Goal: Obtain resource: Download file/media

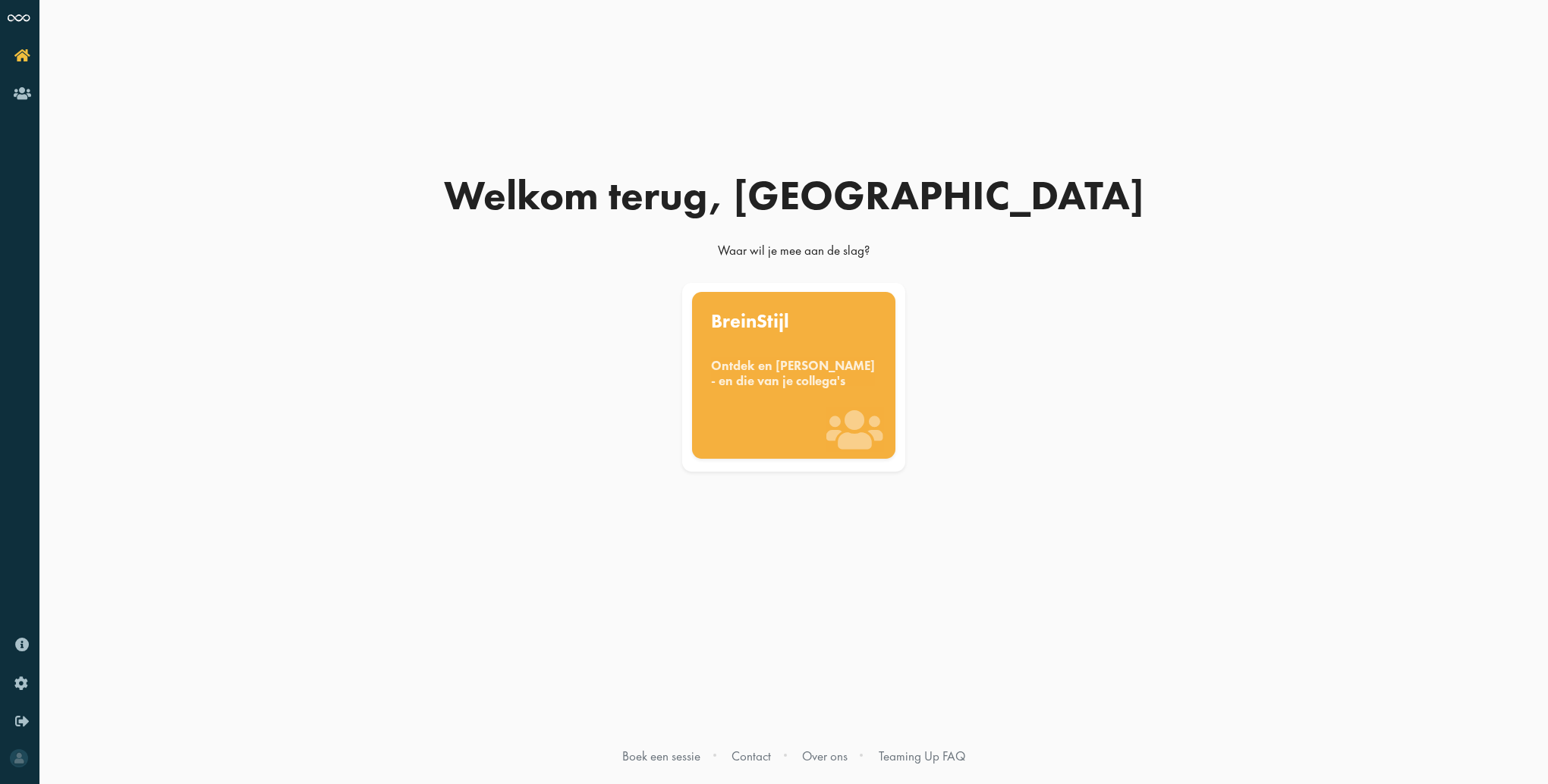
click at [768, 388] on div "Ontdek en [PERSON_NAME] - en die van je collega's" at bounding box center [793, 373] width 165 height 30
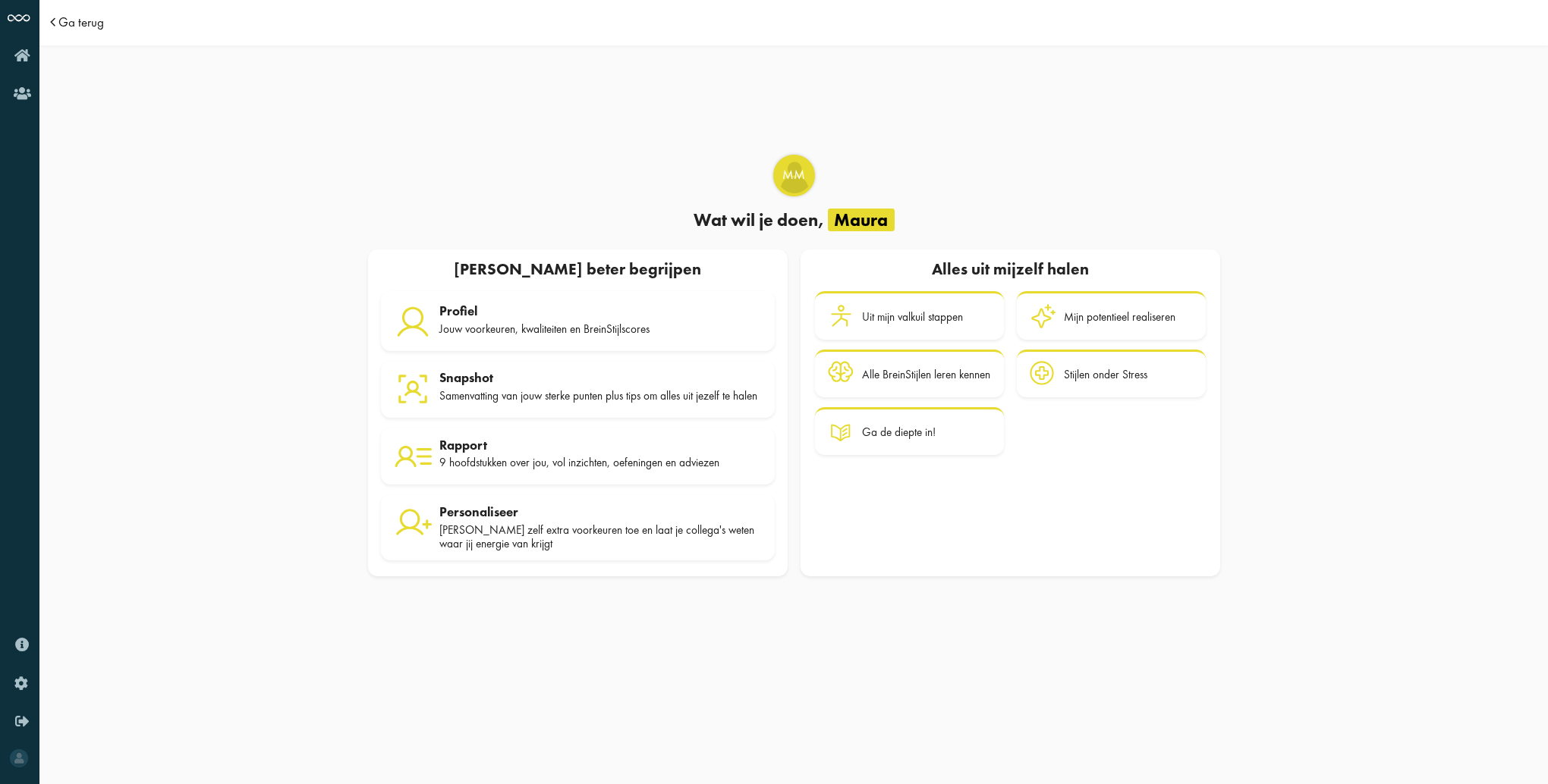
click at [78, 27] on span "Ga terug" at bounding box center [82, 22] width 46 height 13
click at [80, 21] on span "Ga terug" at bounding box center [82, 22] width 46 height 13
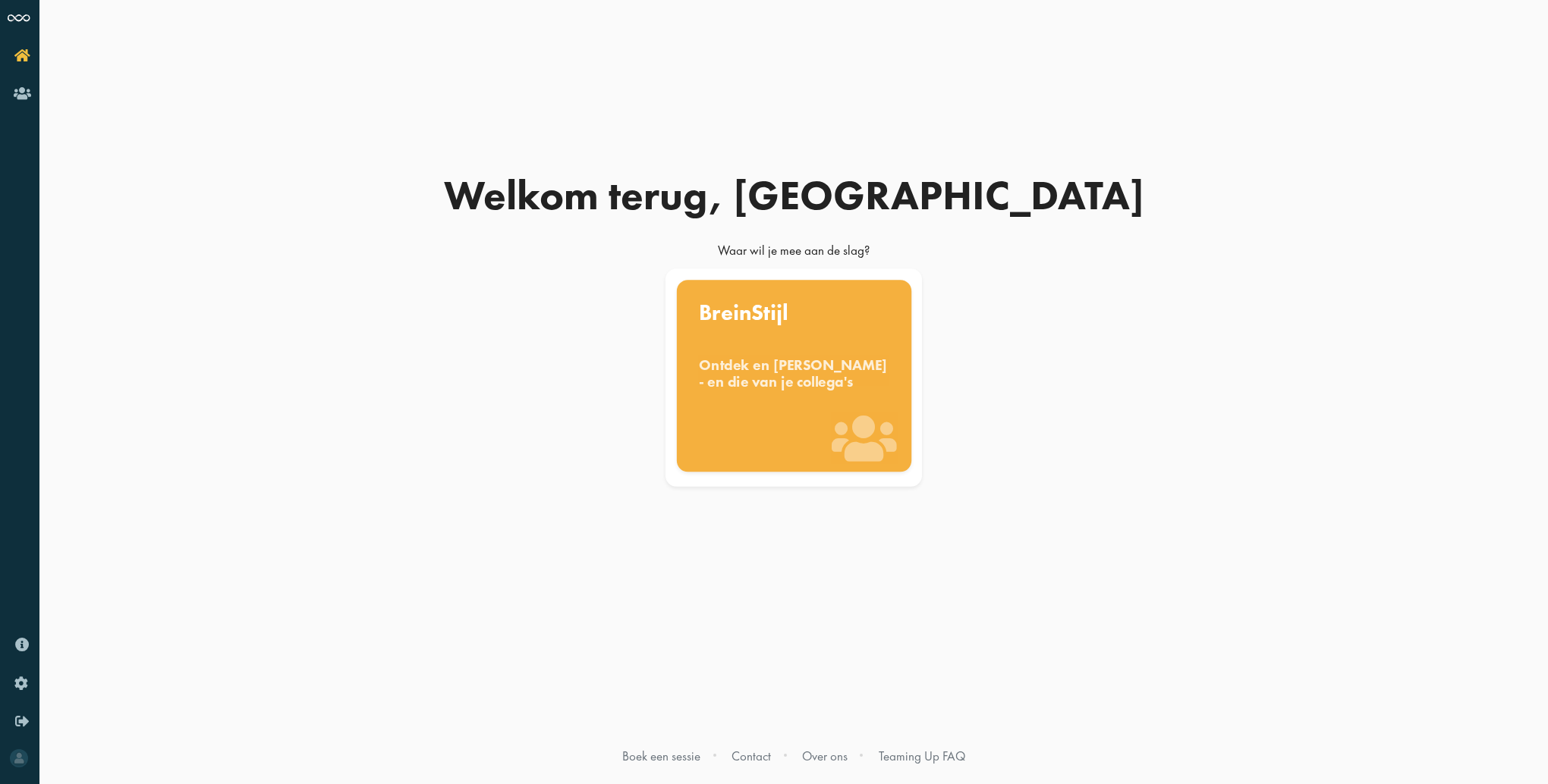
click at [776, 363] on div "Ontdek en [PERSON_NAME] - en die van je collega's" at bounding box center [793, 373] width 190 height 34
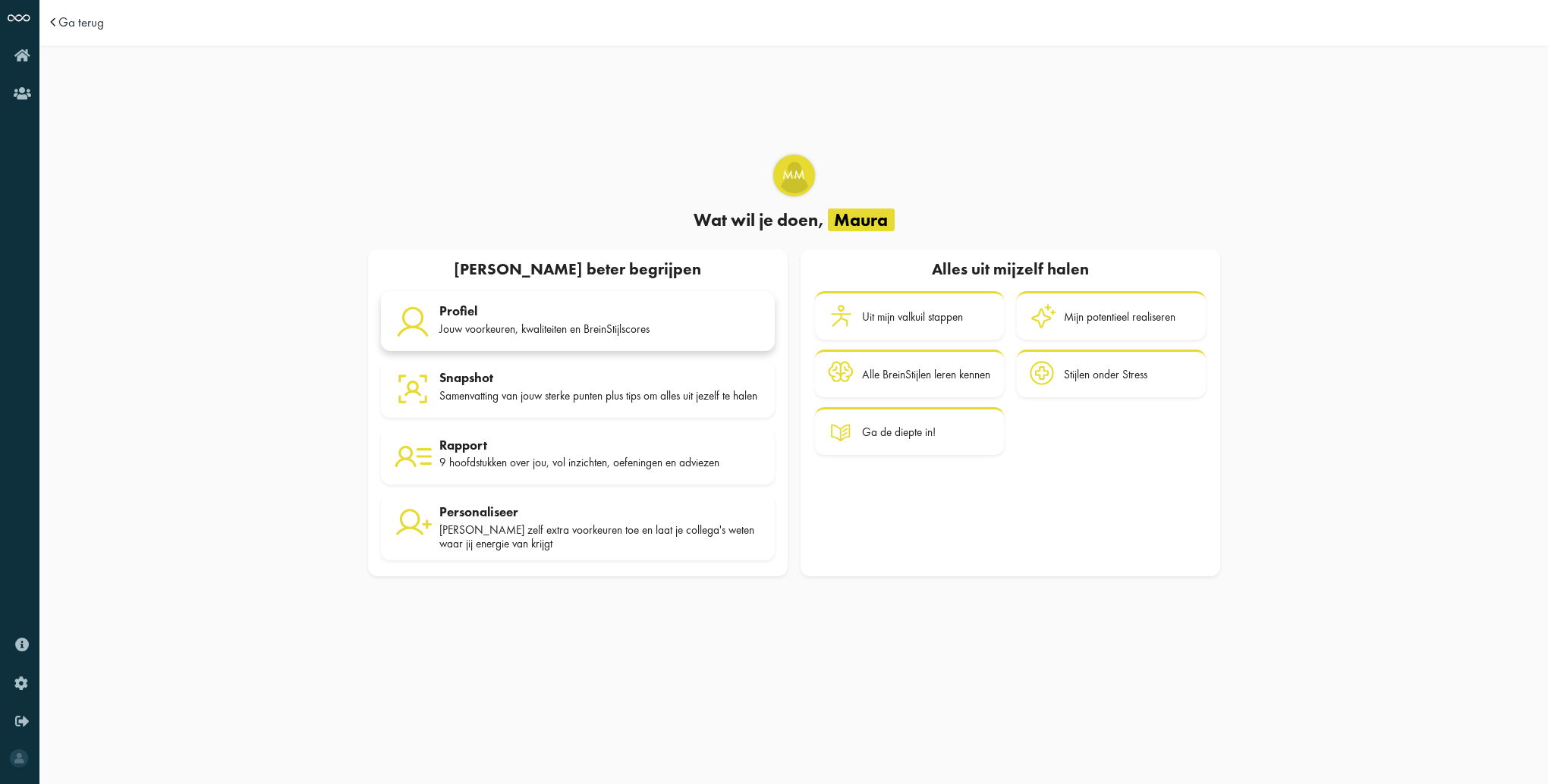
click at [495, 322] on div "Jouw voorkeuren, kwaliteiten en BreinStijlscores" at bounding box center [600, 329] width 323 height 14
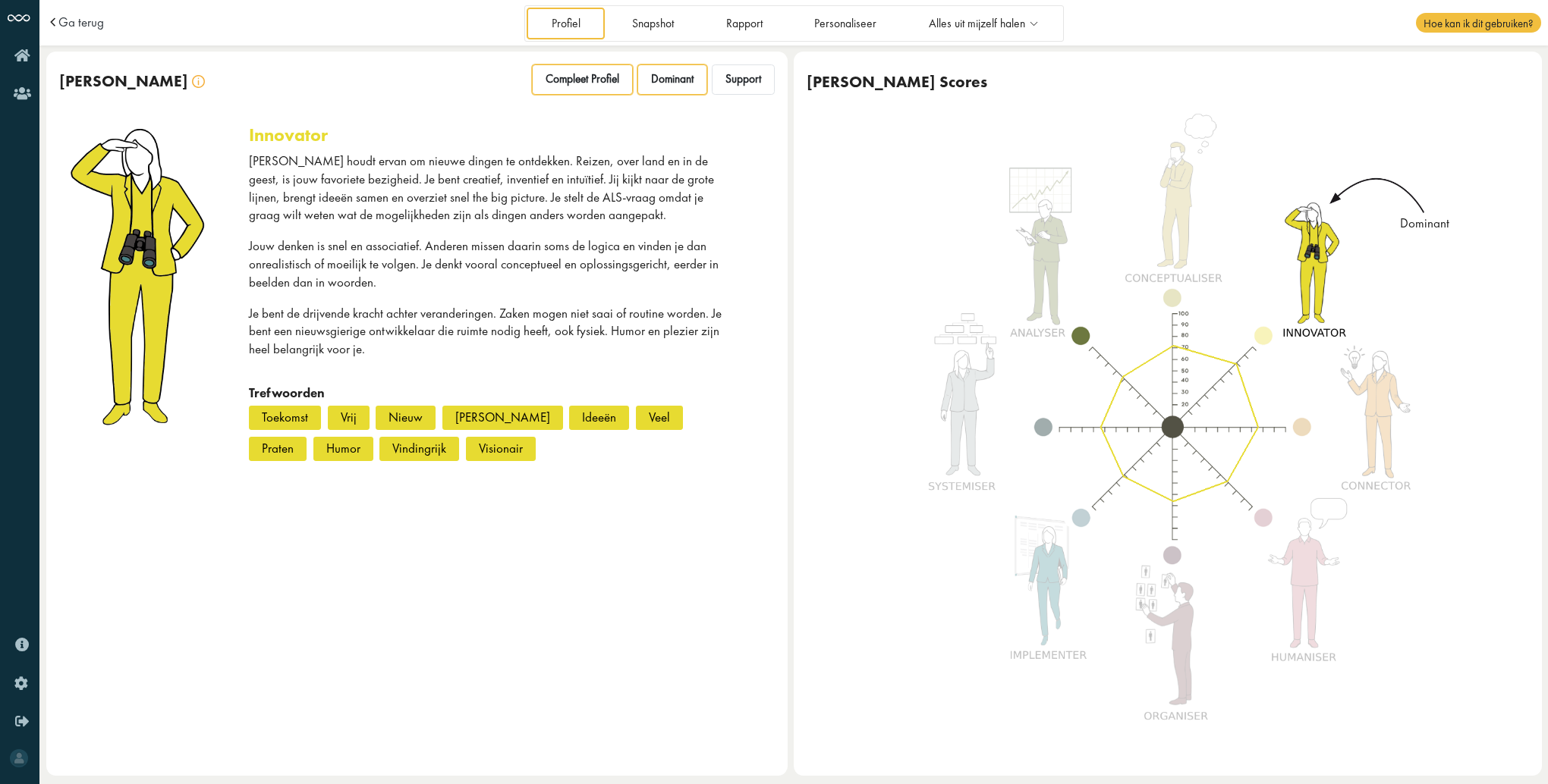
click at [607, 73] on span "Compleet Profiel" at bounding box center [582, 79] width 74 height 14
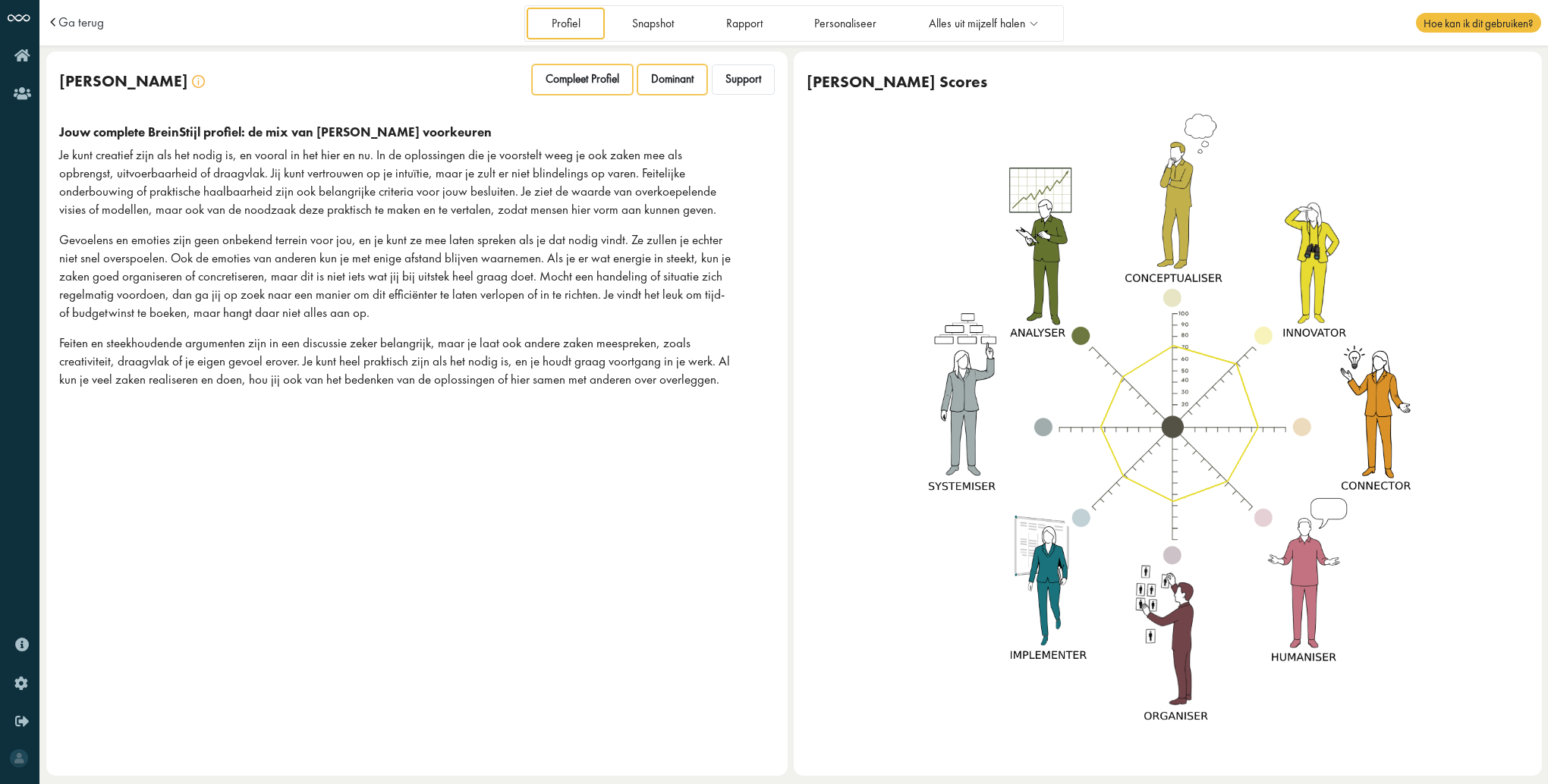
click at [679, 78] on span "Dominant" at bounding box center [672, 79] width 43 height 14
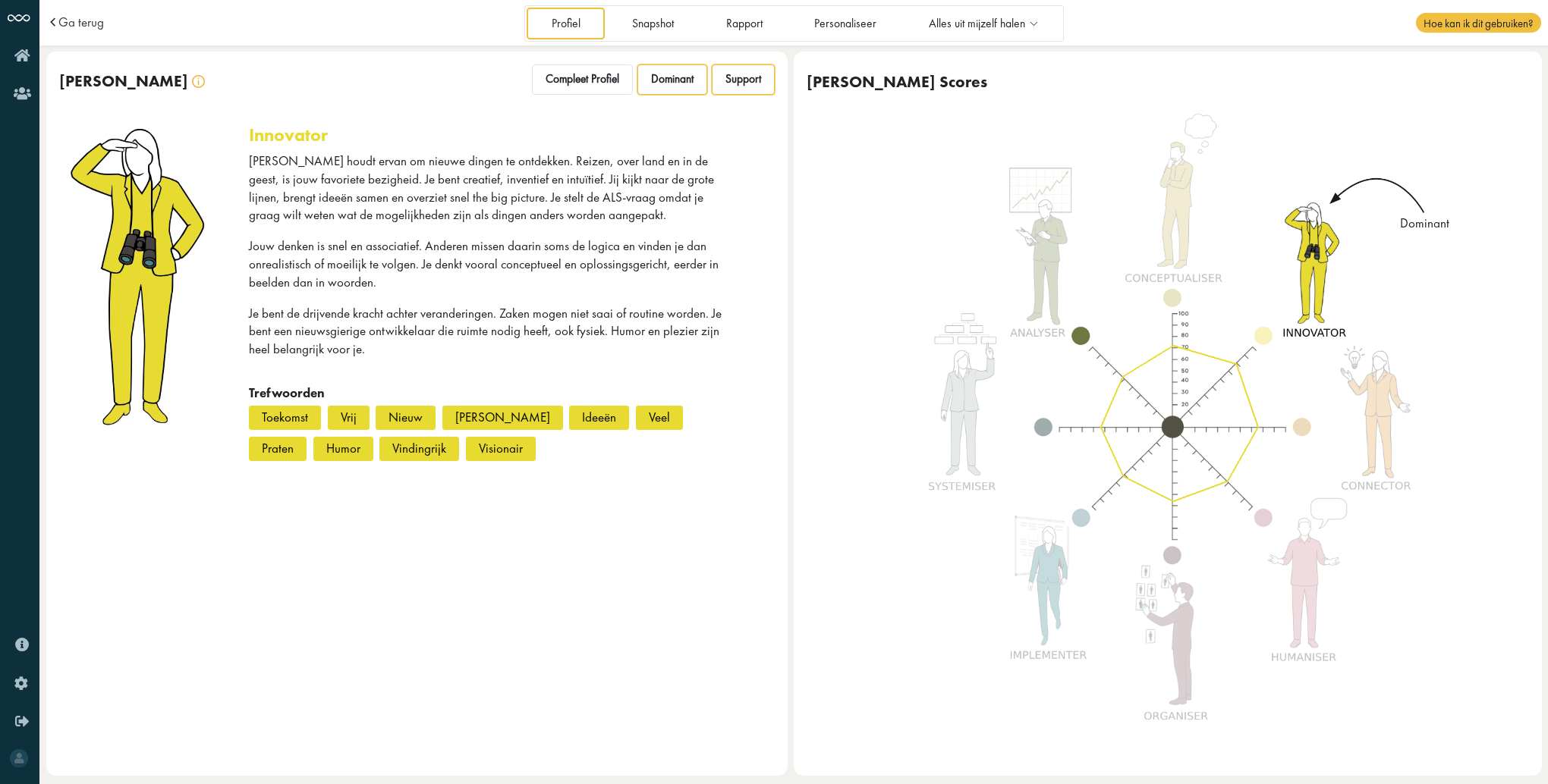
click at [750, 84] on span "Support" at bounding box center [744, 79] width 36 height 14
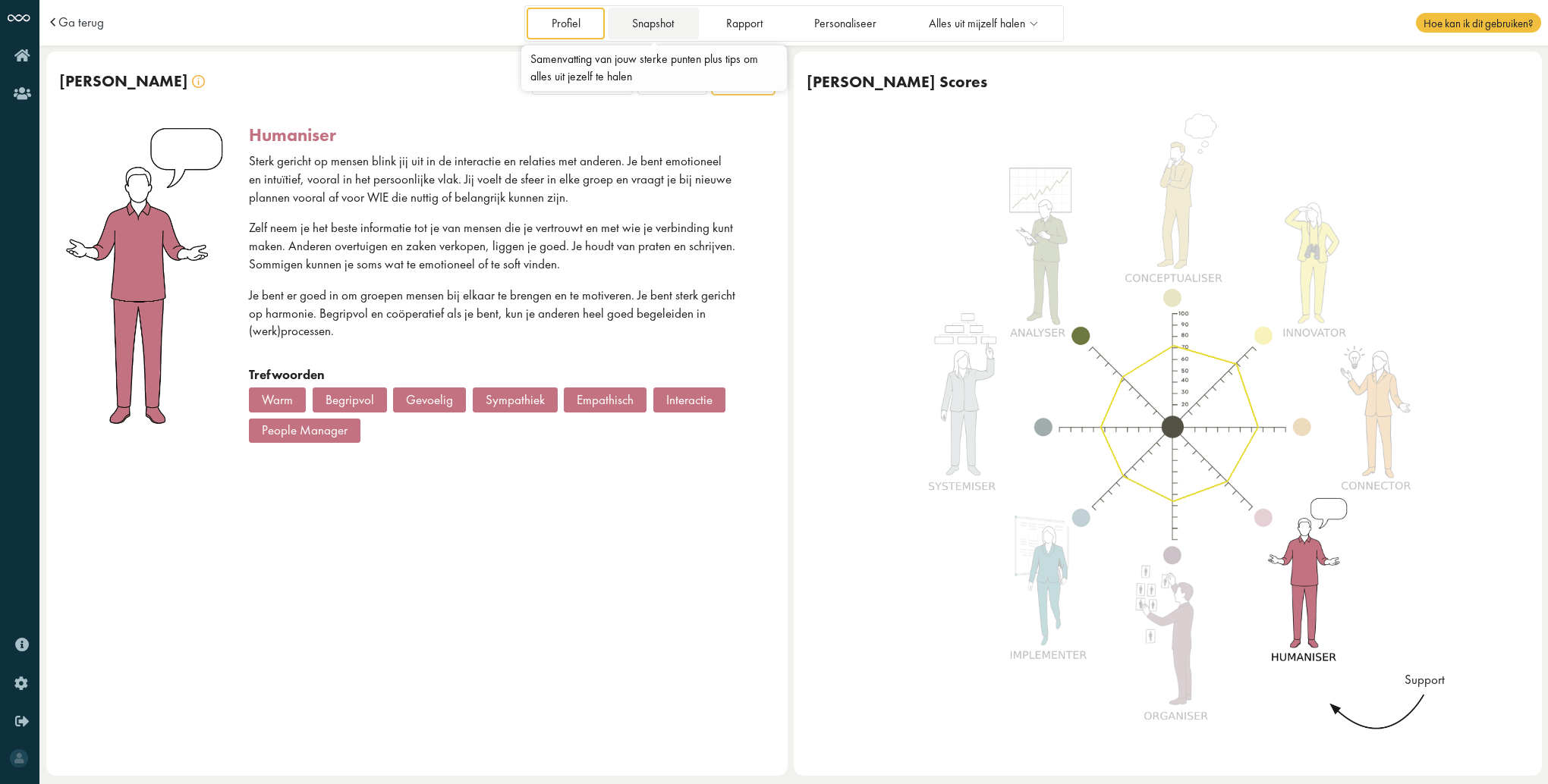
click at [646, 33] on link "Snapshot" at bounding box center [652, 23] width 91 height 31
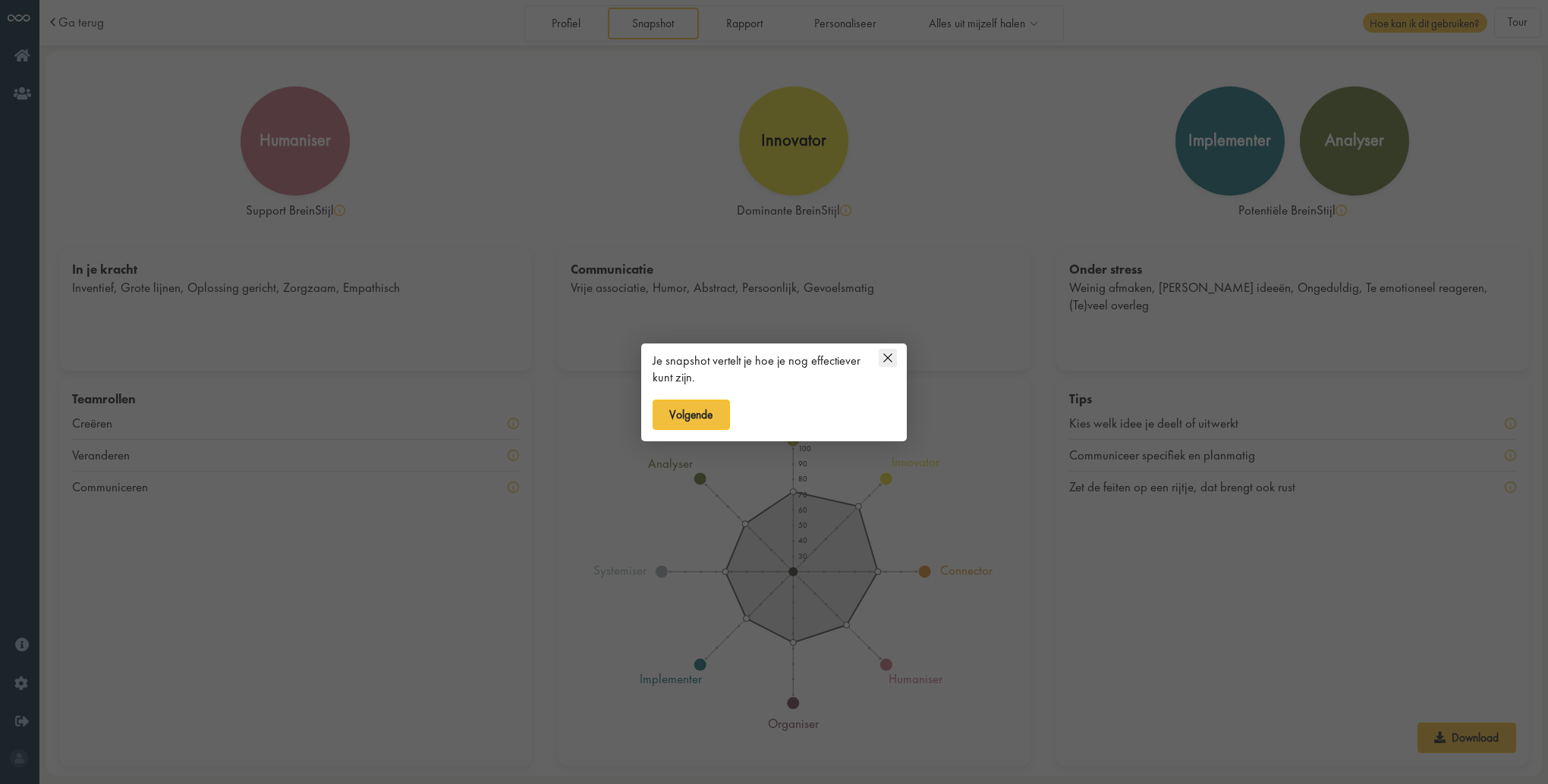
click at [889, 355] on icon at bounding box center [887, 358] width 18 height 18
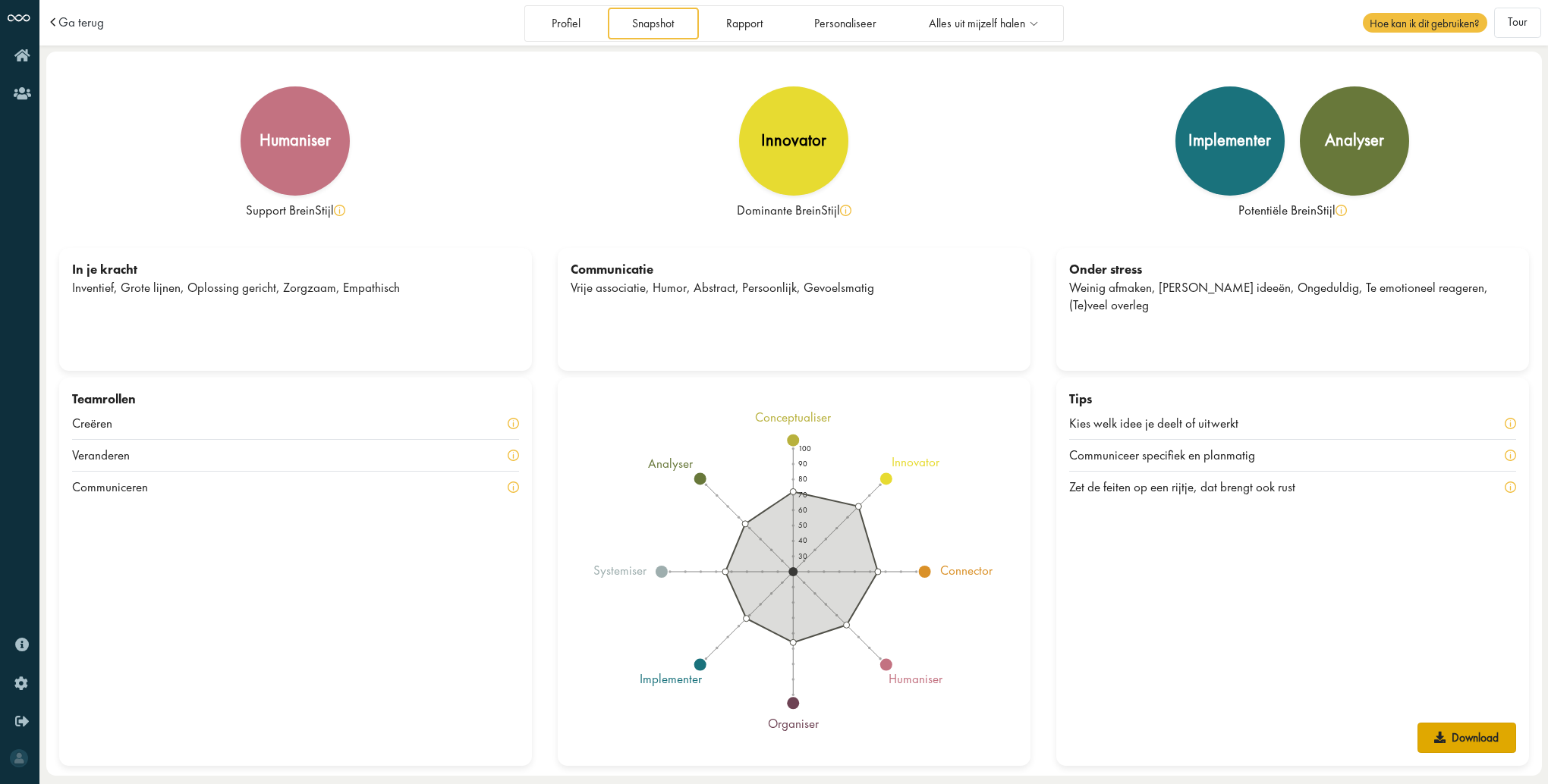
click at [1468, 738] on link "Download" at bounding box center [1466, 737] width 99 height 30
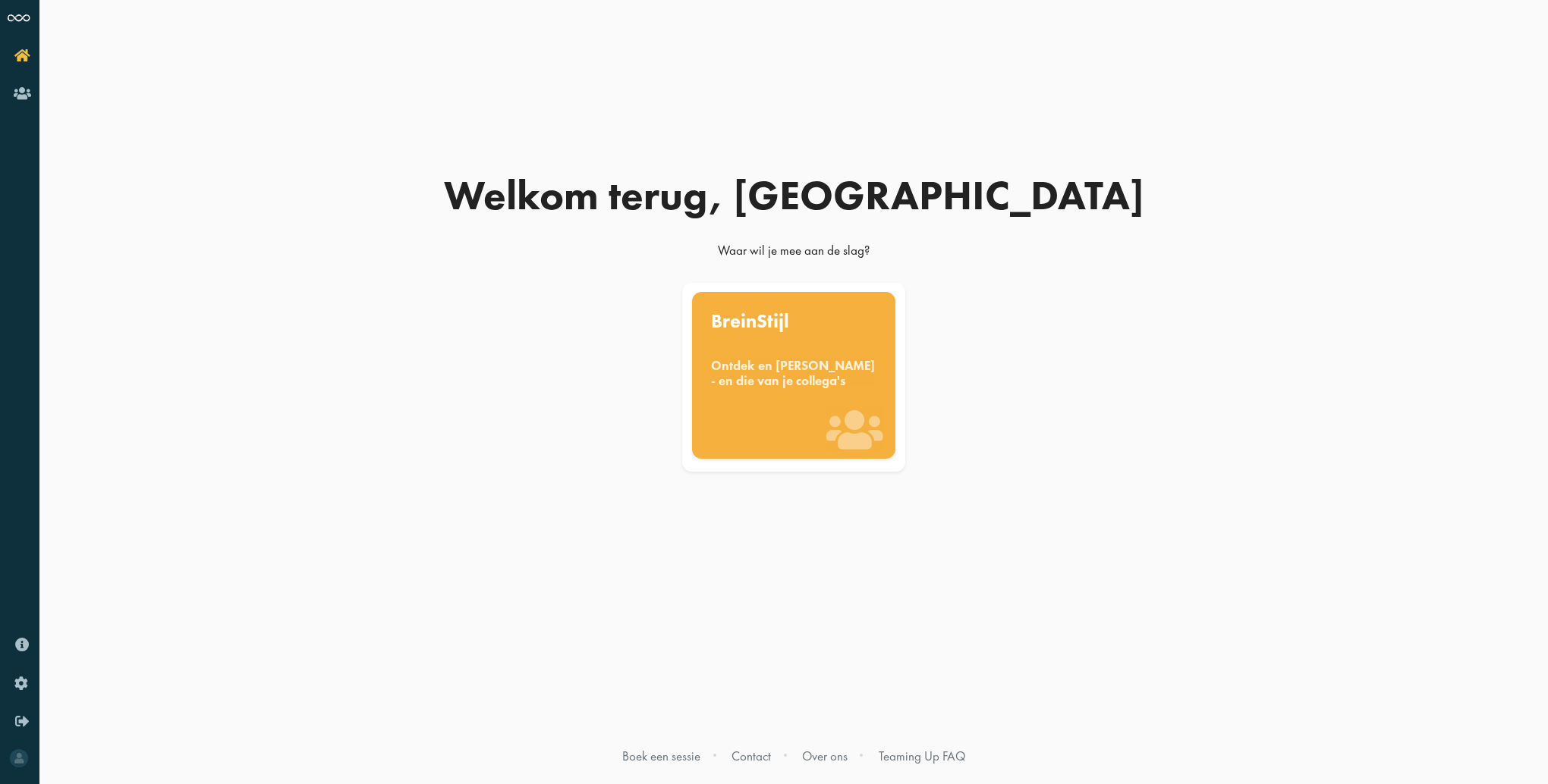
click at [773, 388] on div "Ontdek en [PERSON_NAME] - en die van je collega's" at bounding box center [793, 373] width 165 height 30
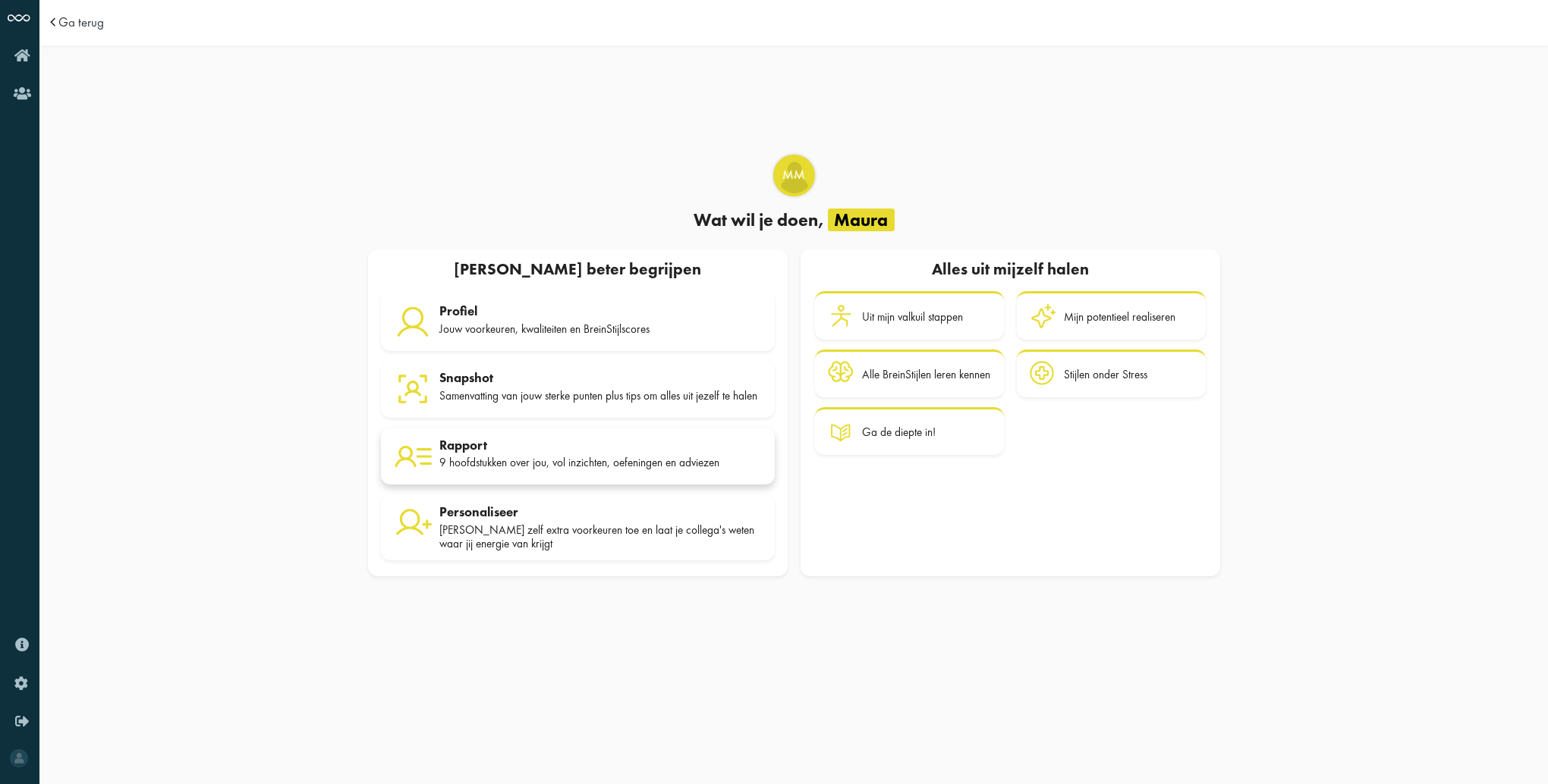
click at [519, 463] on div "9 hoofdstukken over jou, vol inzichten, oefeningen en adviezen" at bounding box center [600, 463] width 323 height 14
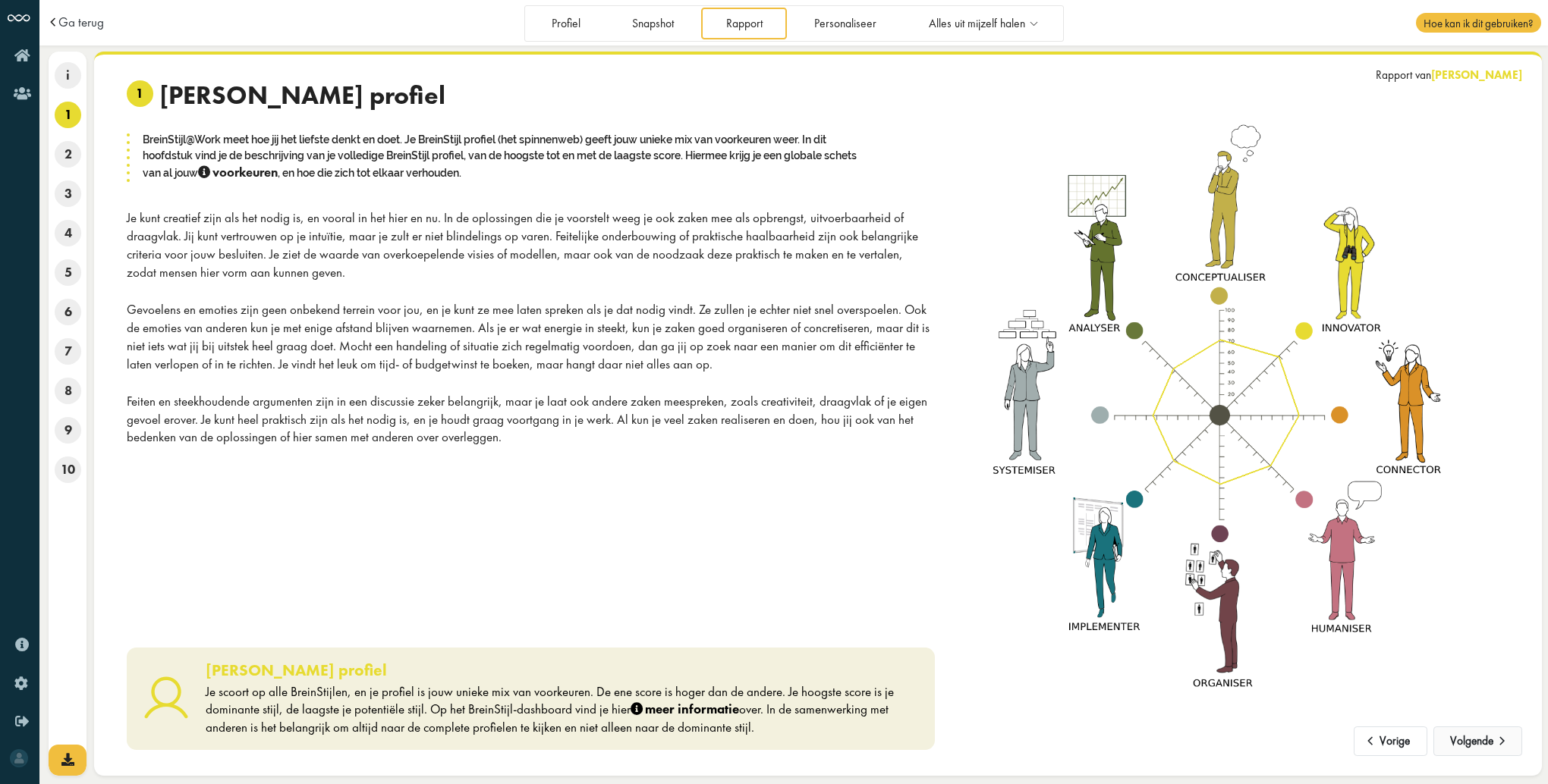
click at [1466, 734] on button "Volgende" at bounding box center [1477, 741] width 89 height 30
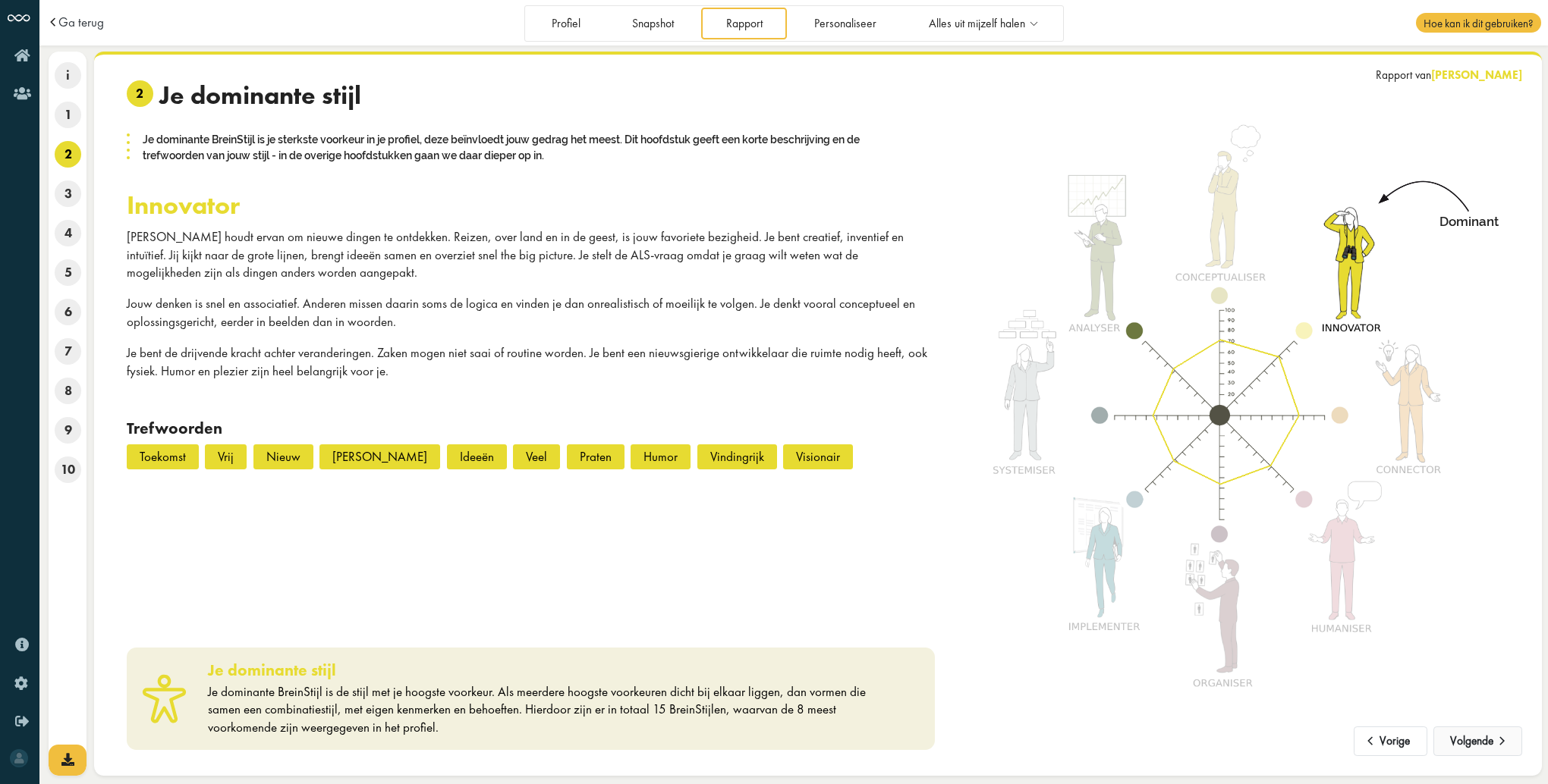
click at [1479, 738] on button "Volgende" at bounding box center [1477, 741] width 89 height 30
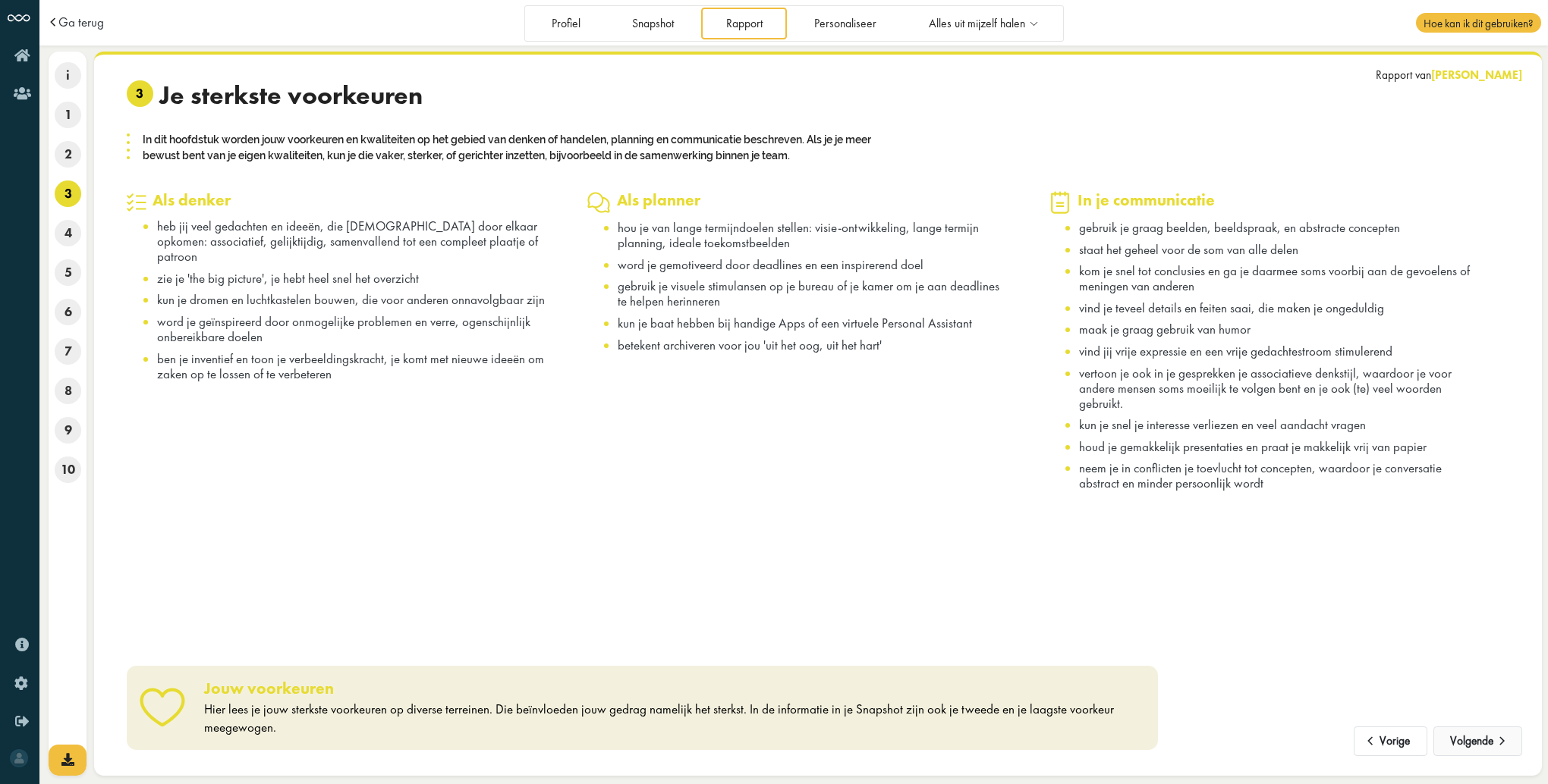
click at [1479, 738] on button "Volgende" at bounding box center [1477, 741] width 89 height 30
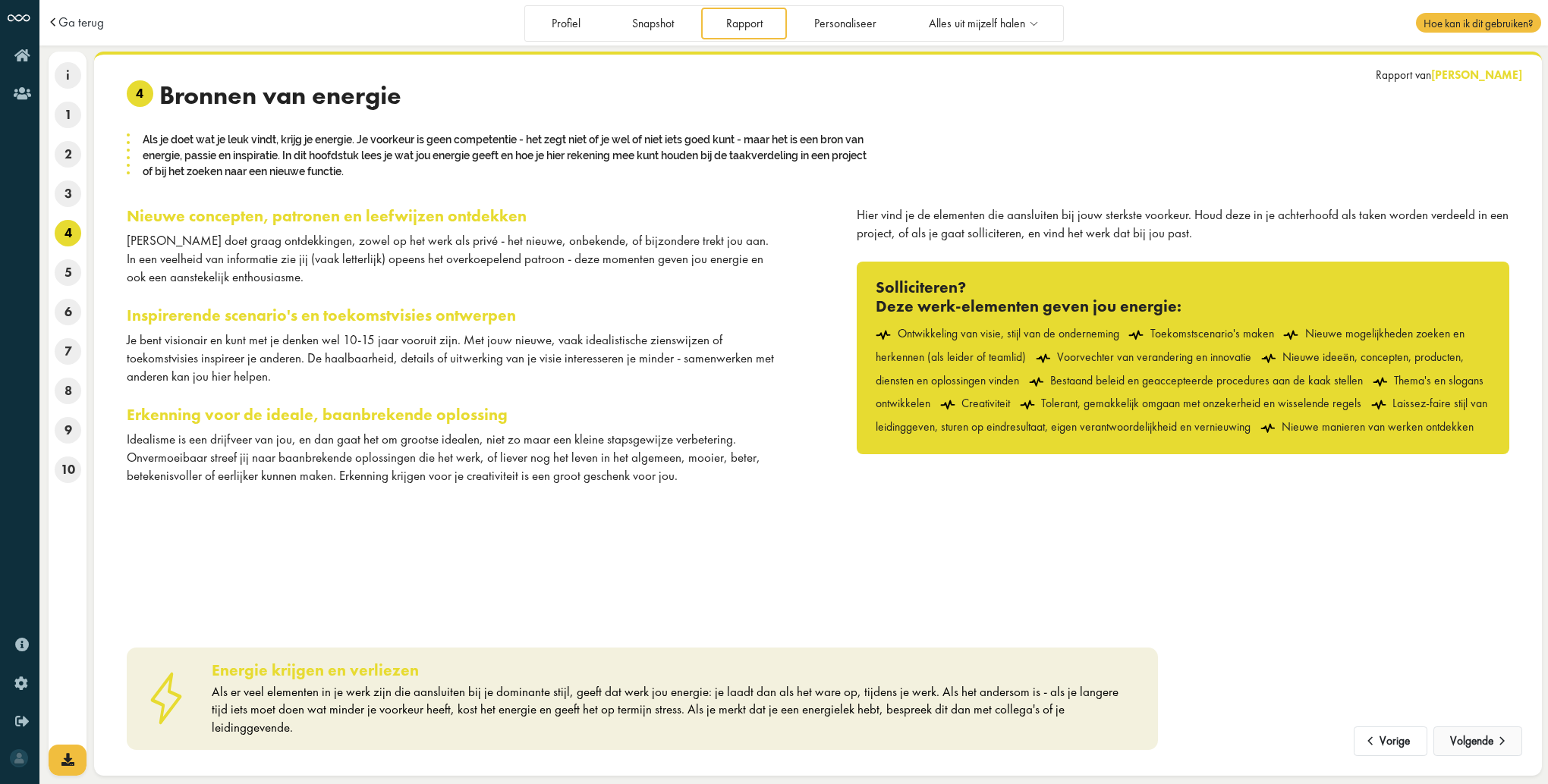
click at [1479, 738] on button "Volgende" at bounding box center [1477, 741] width 89 height 30
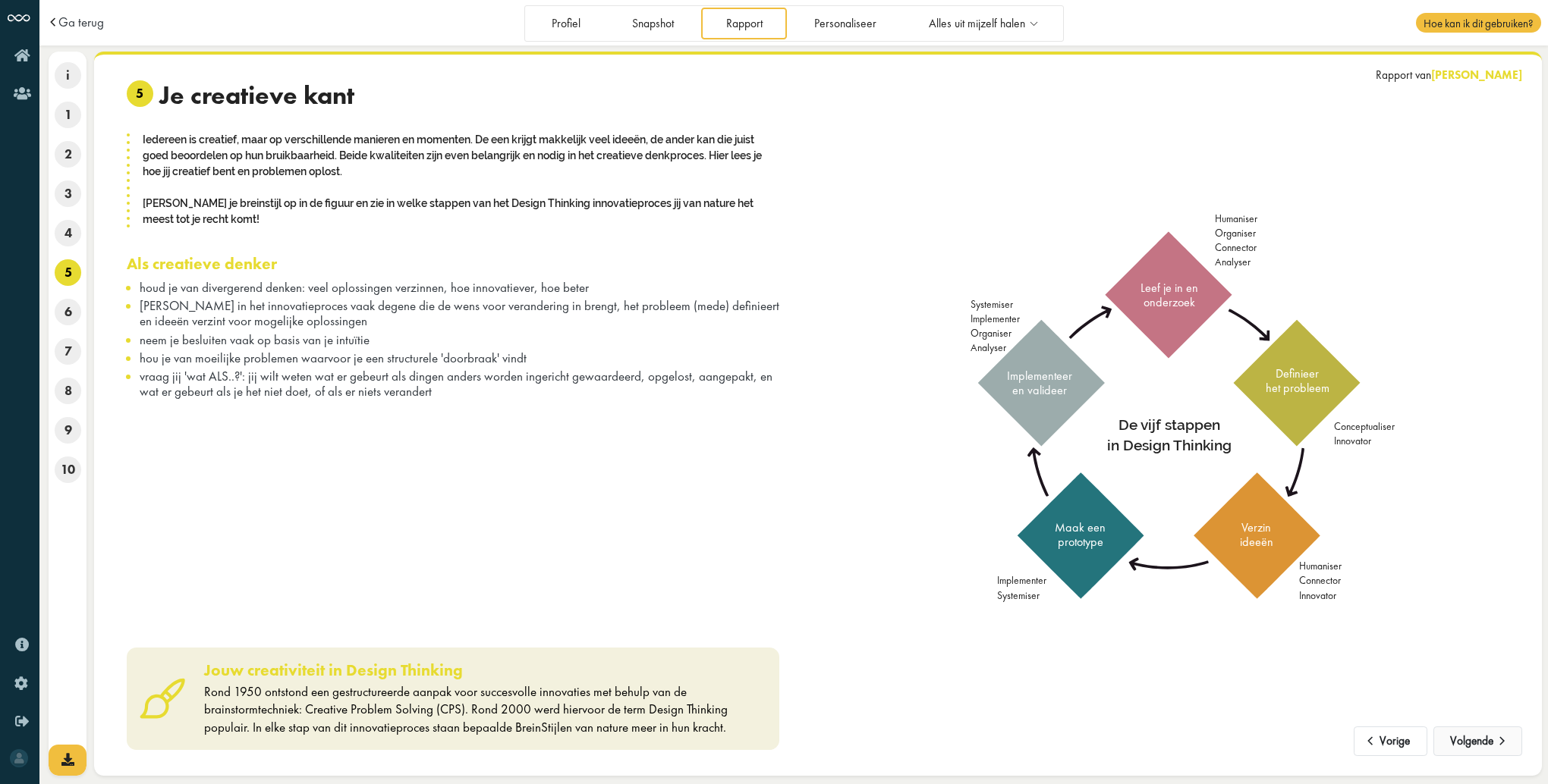
click at [1479, 738] on button "Volgende" at bounding box center [1477, 741] width 89 height 30
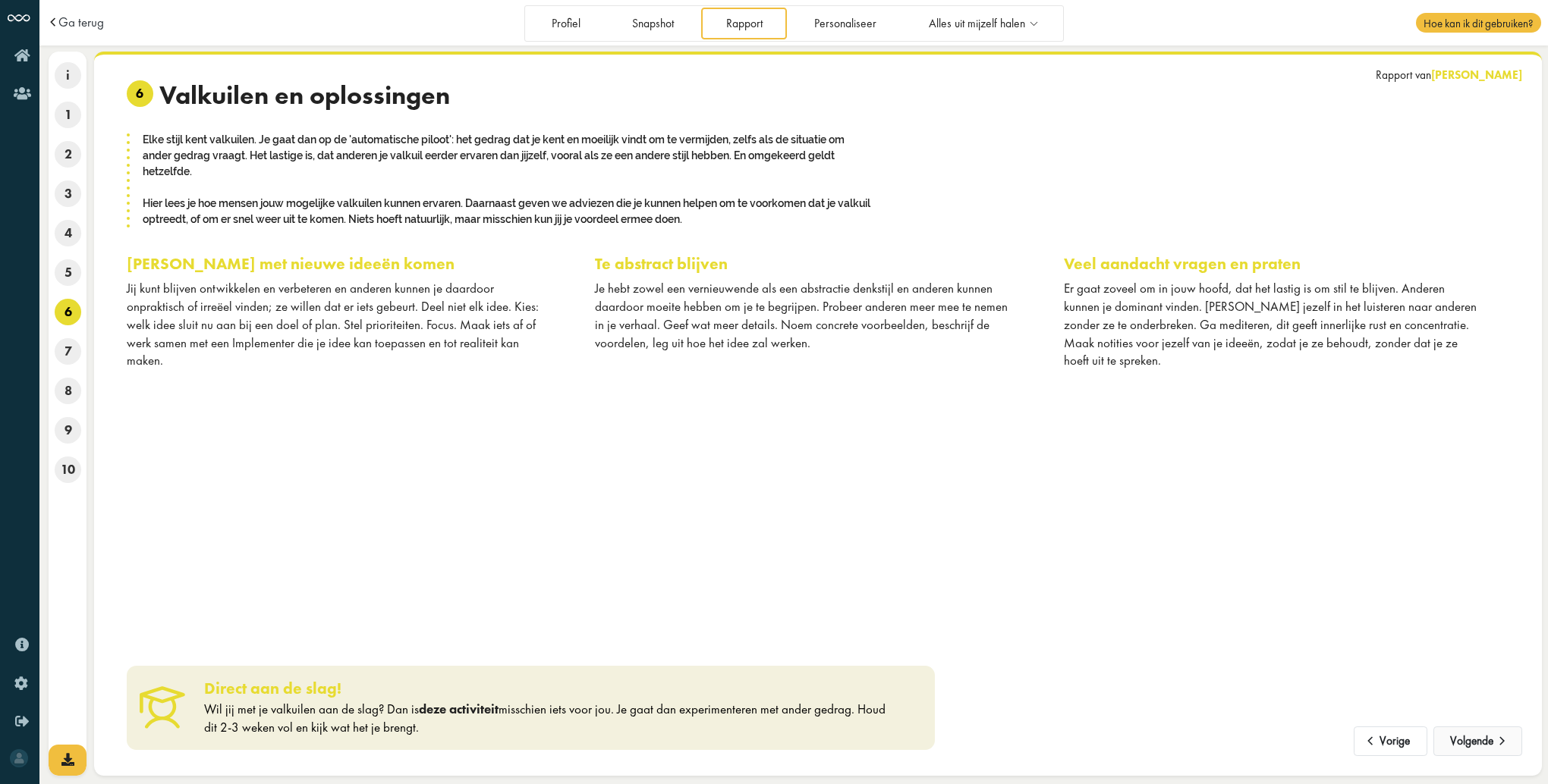
click at [1479, 738] on button "Volgende" at bounding box center [1477, 741] width 89 height 30
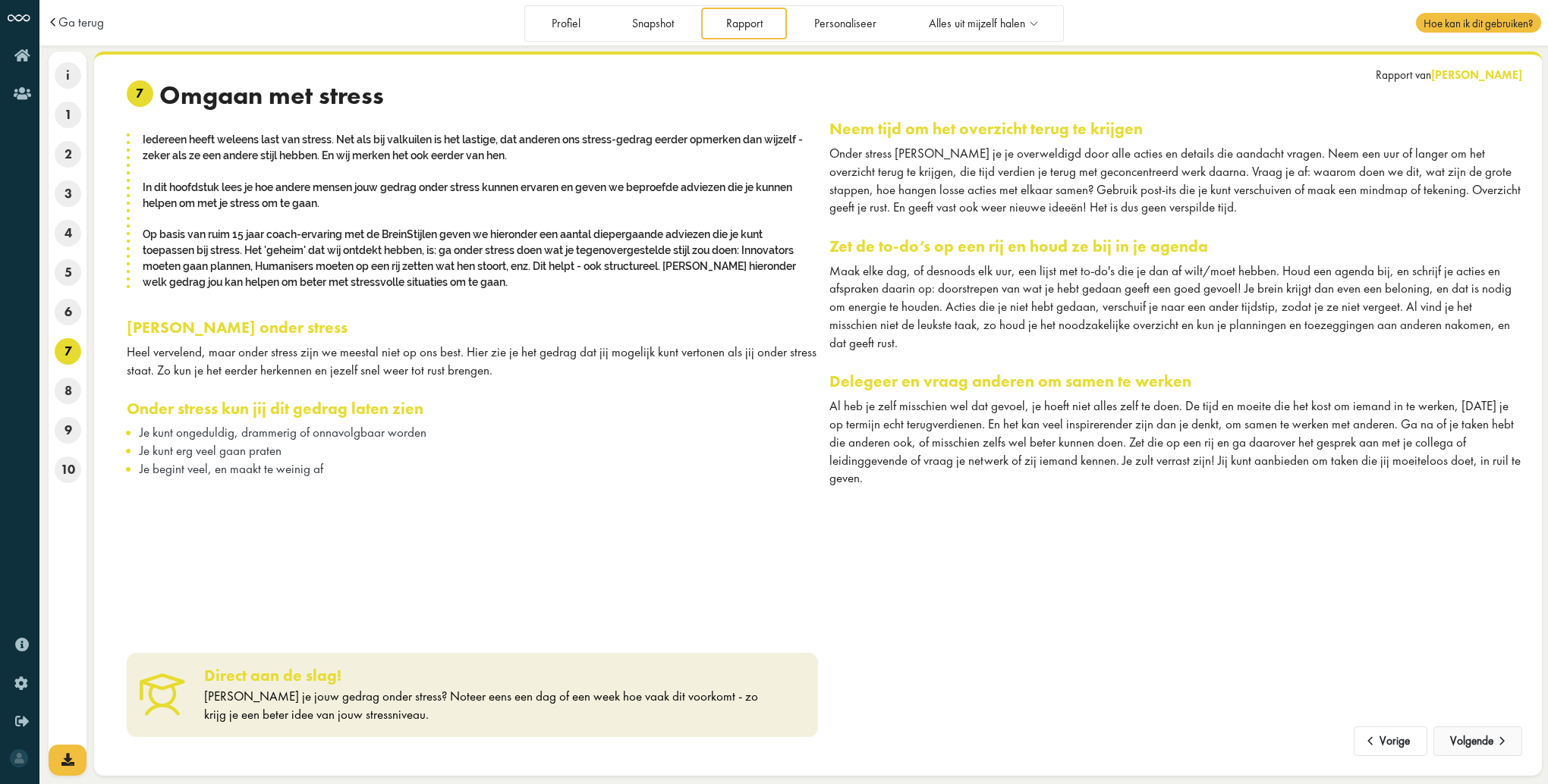
click at [1479, 738] on button "Volgende" at bounding box center [1477, 741] width 89 height 30
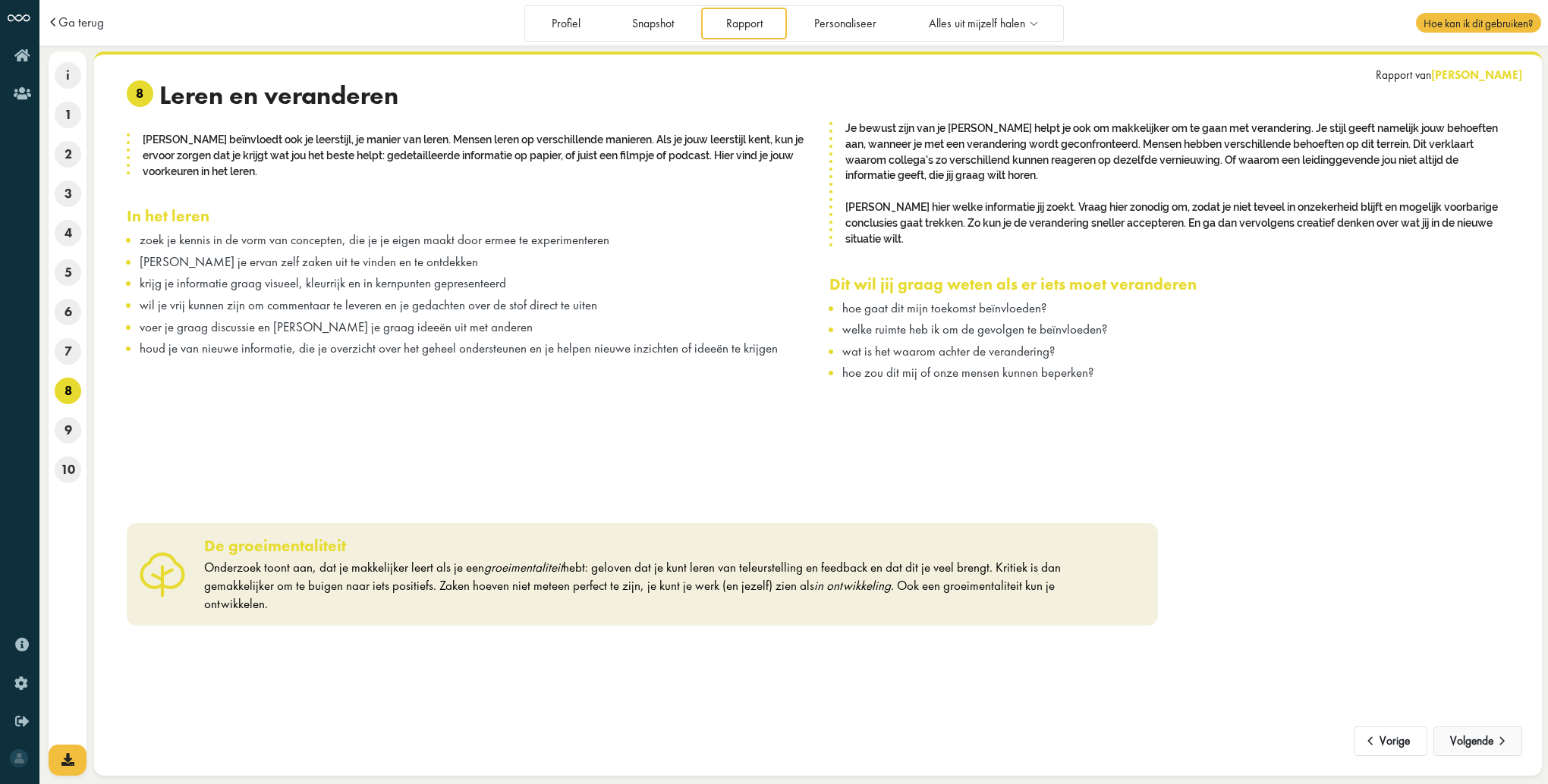
click at [1479, 738] on button "Volgende" at bounding box center [1477, 741] width 89 height 30
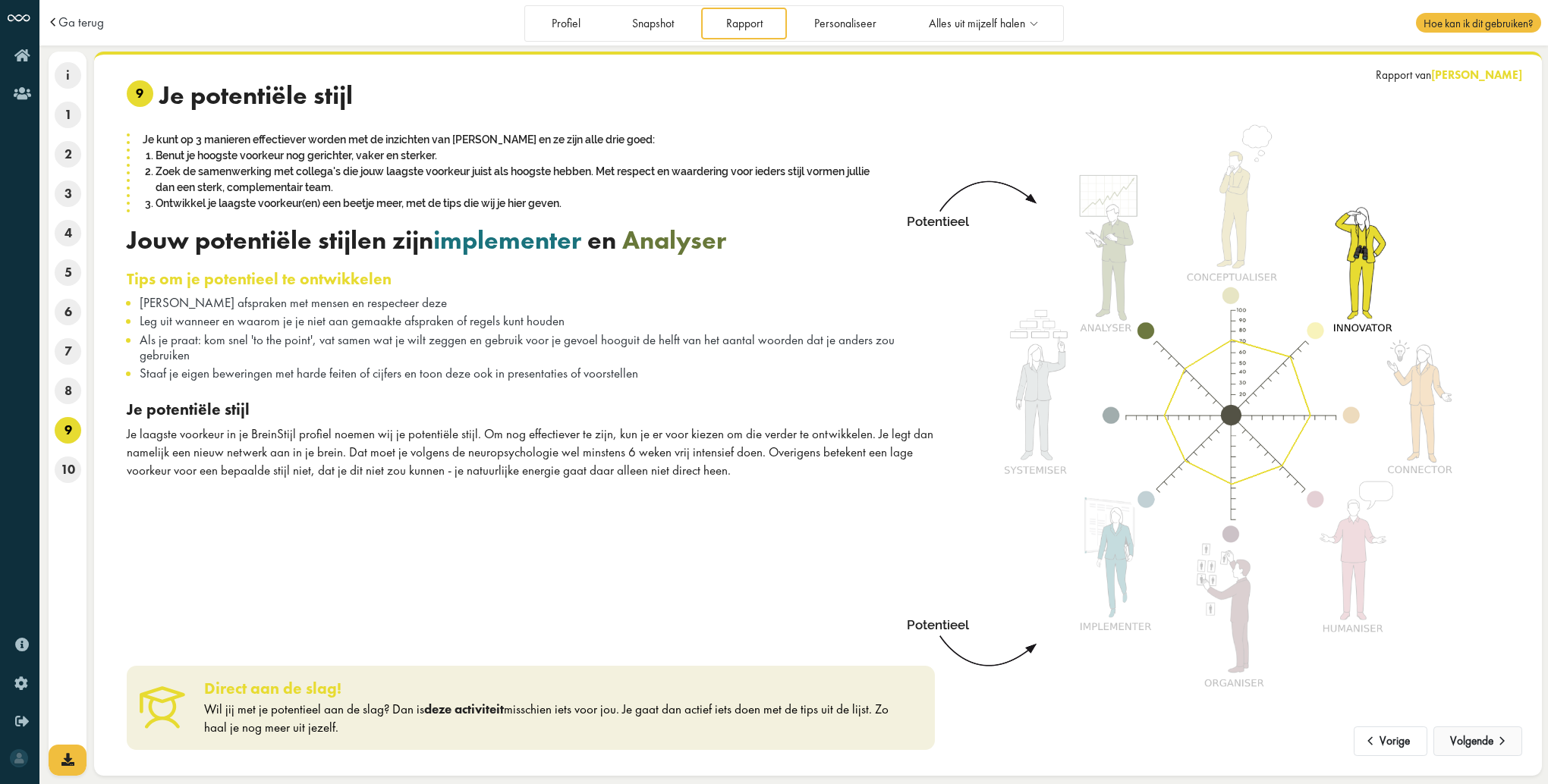
click at [1479, 738] on button "Volgende" at bounding box center [1477, 741] width 89 height 30
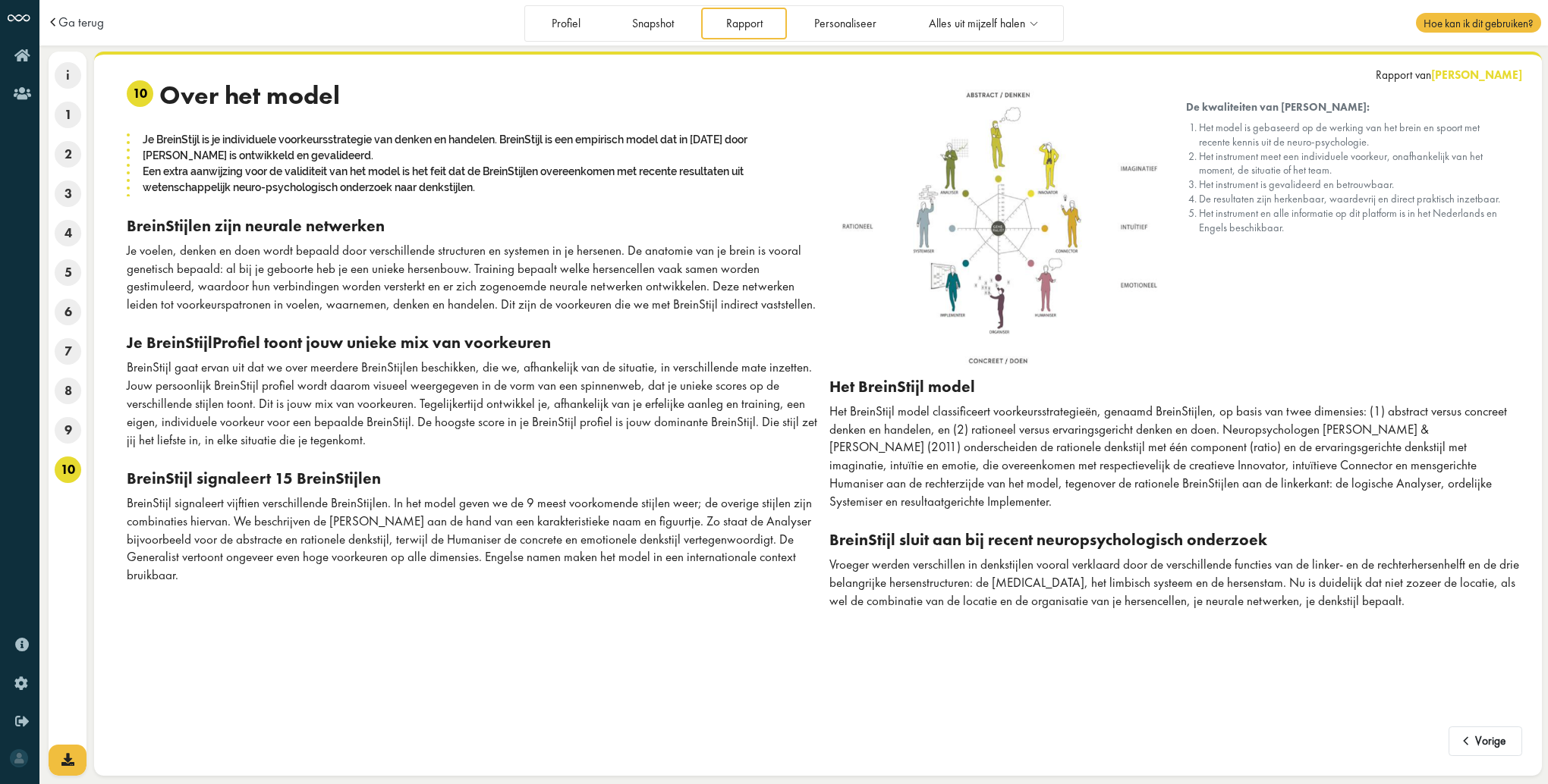
click at [1479, 738] on button "Vorige" at bounding box center [1485, 741] width 74 height 30
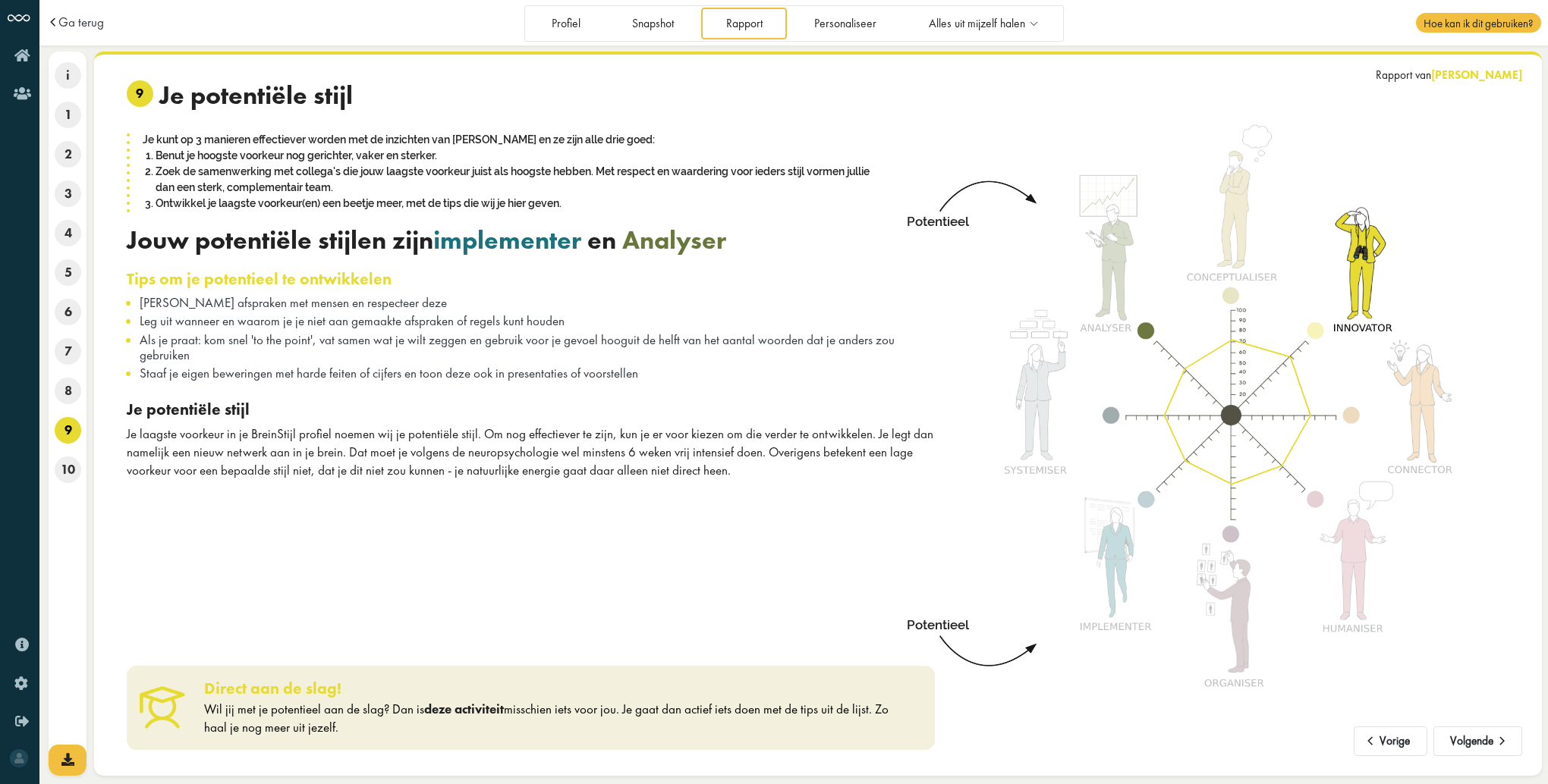
click at [1479, 738] on button "Volgende" at bounding box center [1477, 741] width 89 height 30
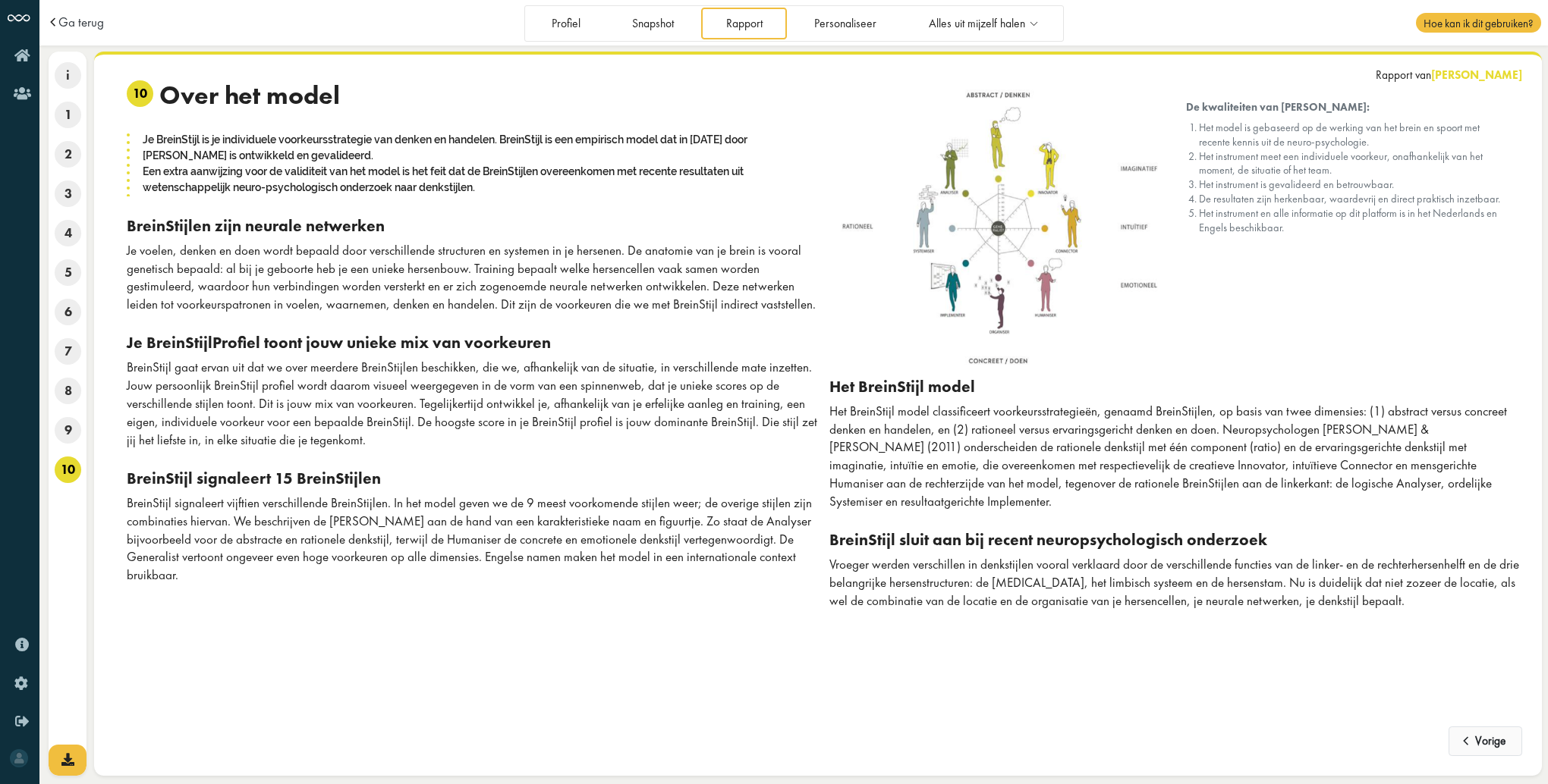
click at [1480, 738] on button "Vorige" at bounding box center [1485, 741] width 74 height 30
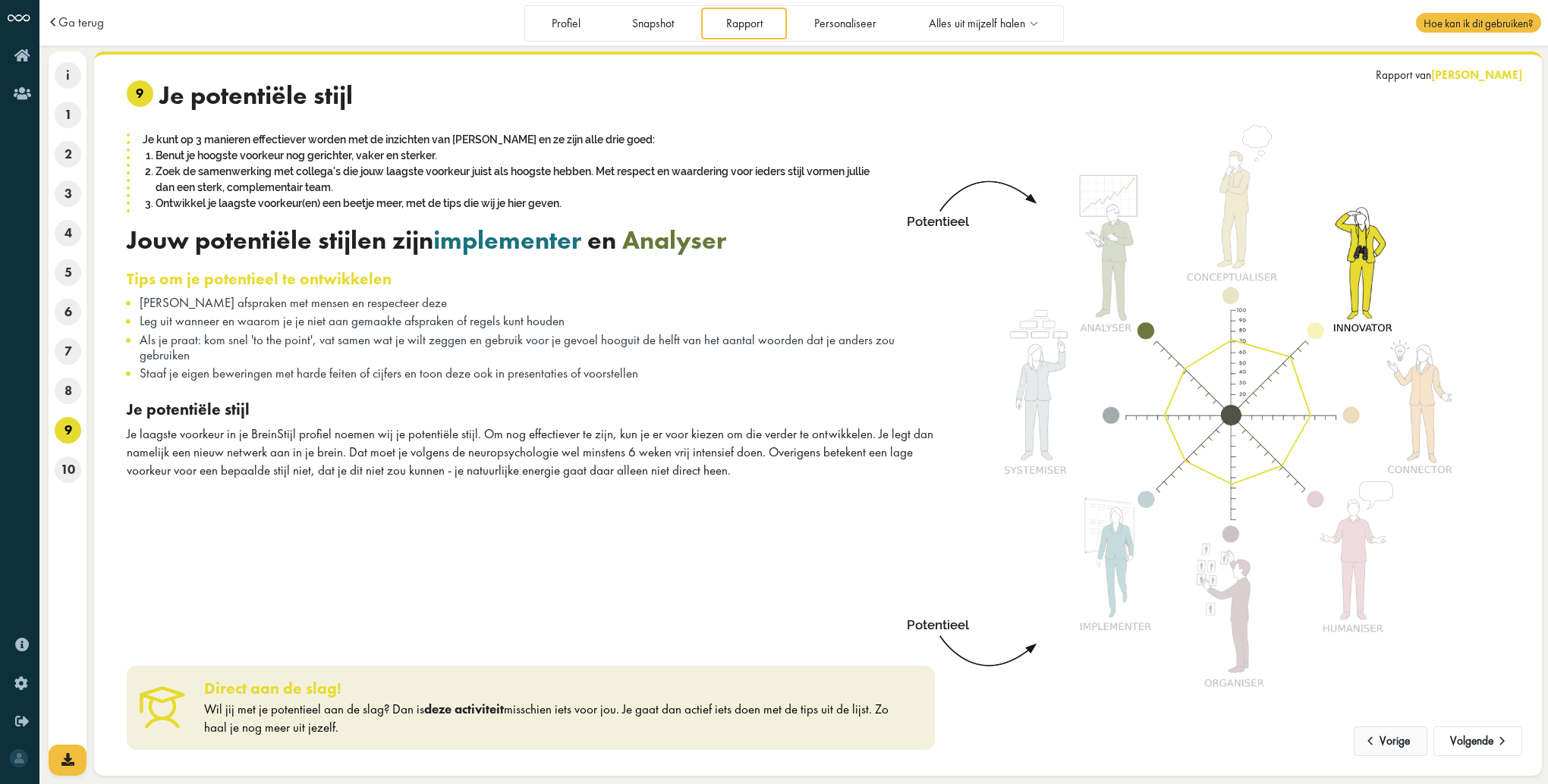
click at [1480, 738] on button "Volgende" at bounding box center [1477, 741] width 89 height 30
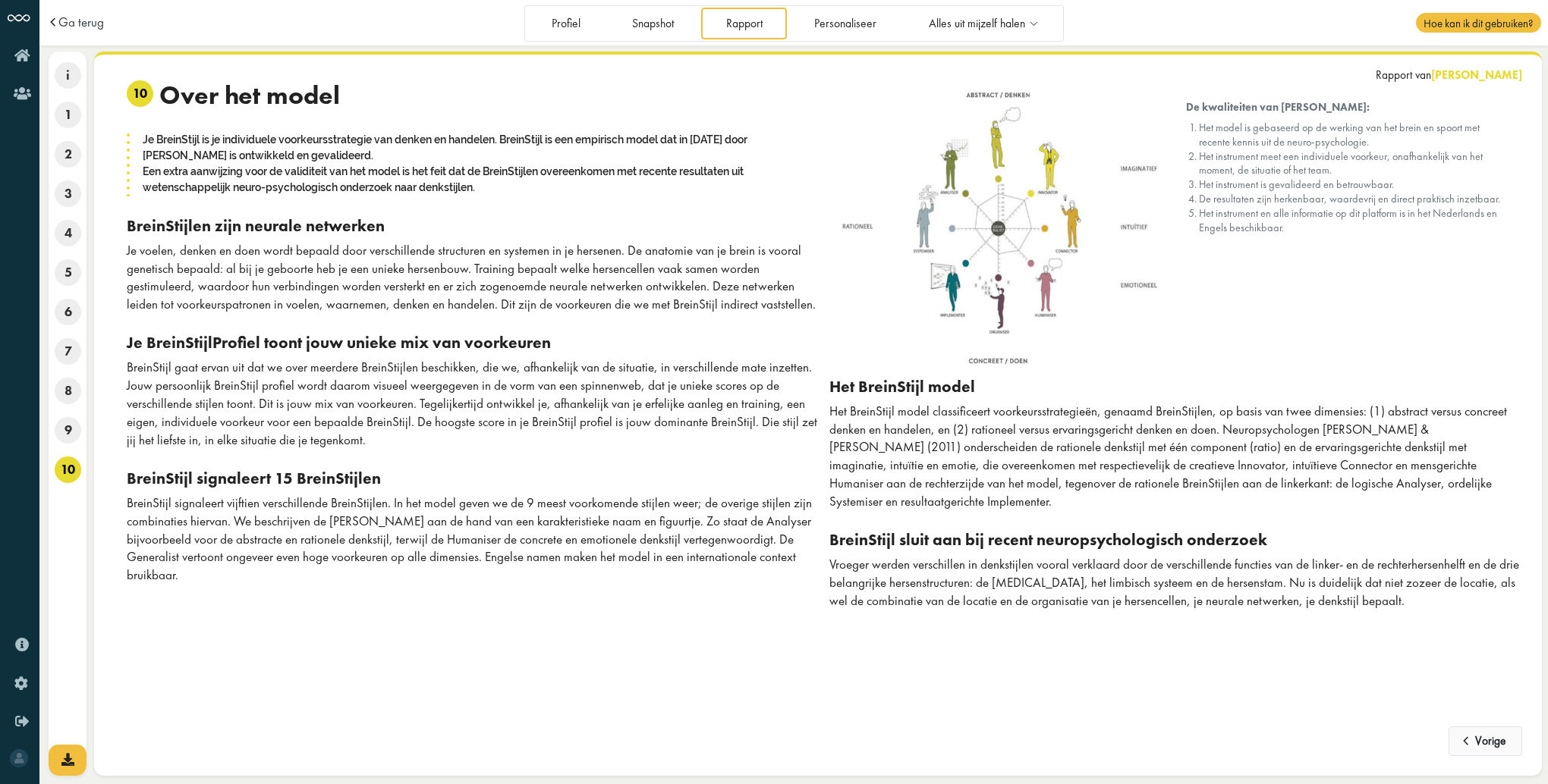
click at [1480, 738] on button "Vorige" at bounding box center [1485, 741] width 74 height 30
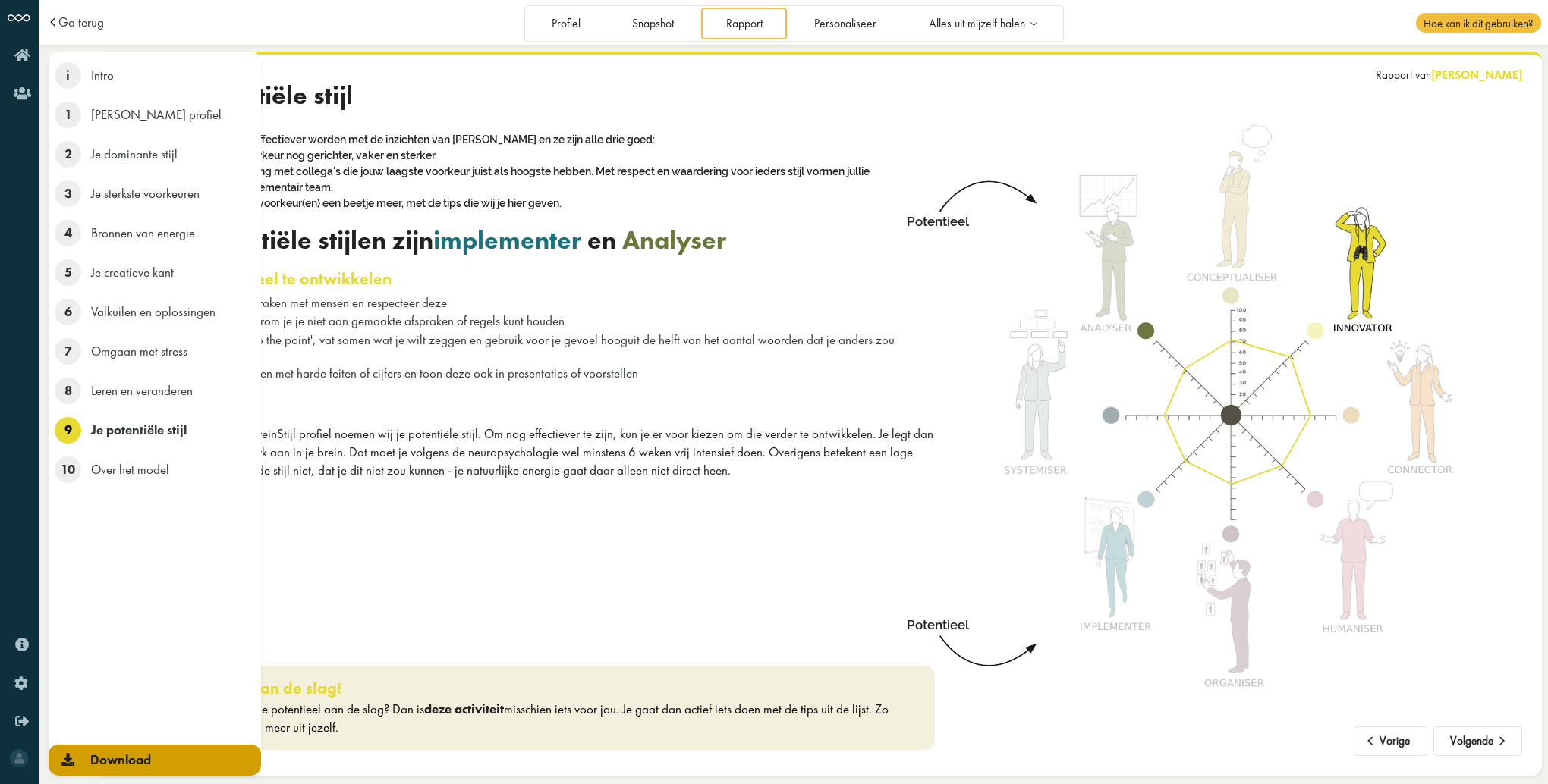
click at [104, 762] on span "Download" at bounding box center [120, 759] width 61 height 17
click at [107, 757] on span "Download" at bounding box center [120, 759] width 61 height 17
click at [88, 759] on link "Download" at bounding box center [154, 759] width 212 height 31
